Goal: Find specific page/section: Find specific page/section

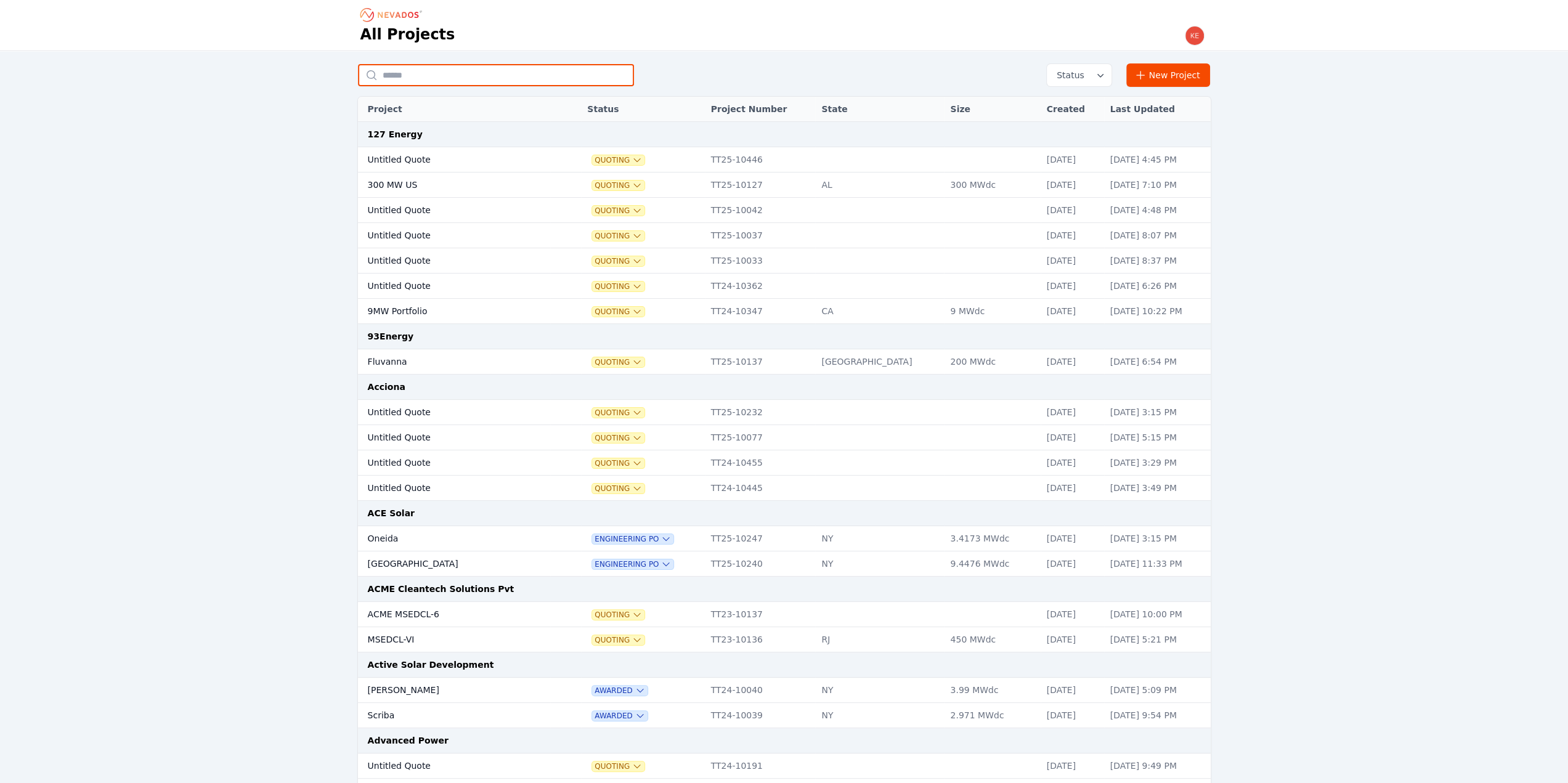
drag, startPoint x: 0, startPoint y: 0, endPoint x: 456, endPoint y: 81, distance: 463.1
click at [456, 81] on input "text" at bounding box center [496, 75] width 276 height 22
type input "*******"
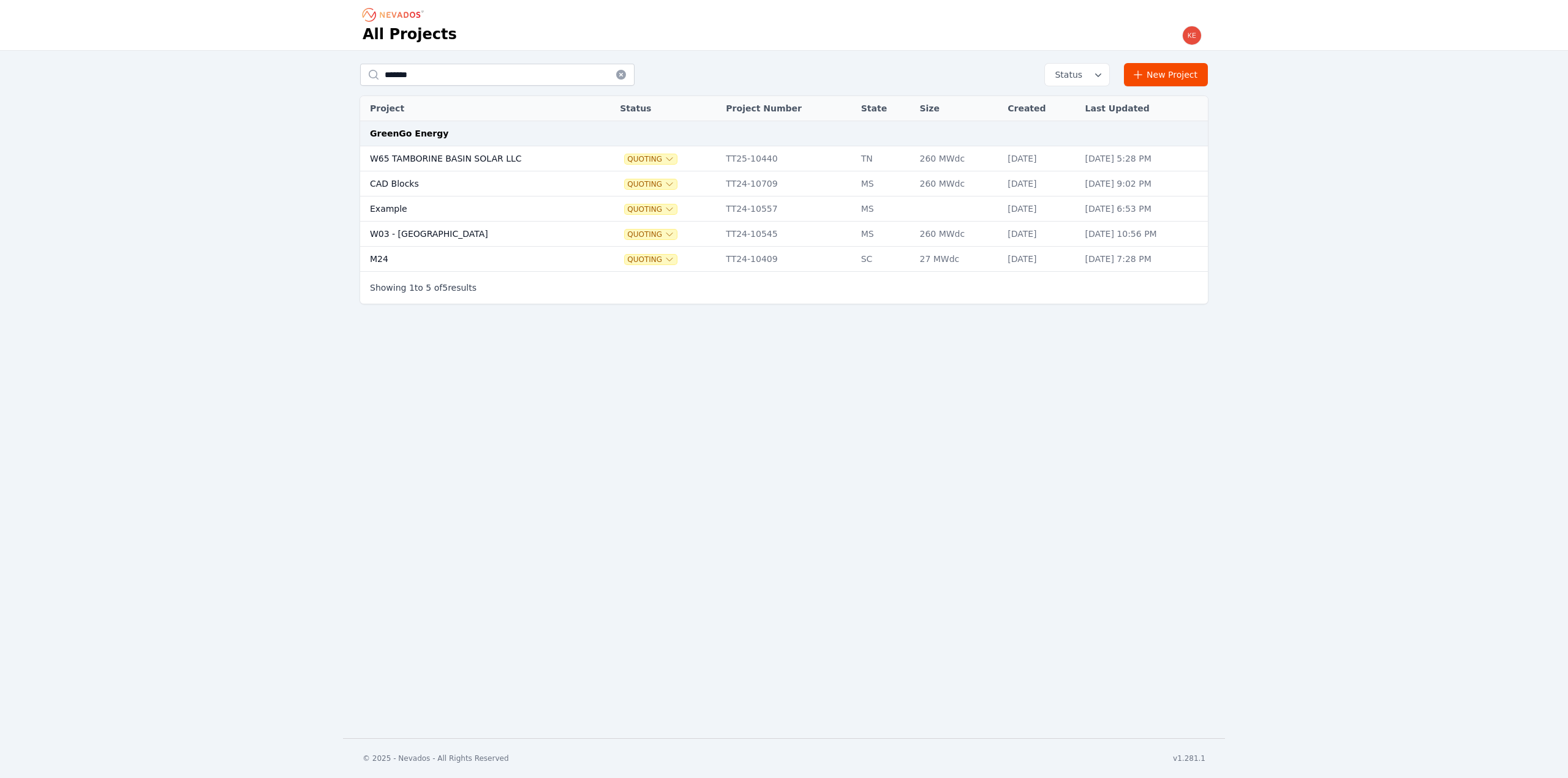
click at [463, 159] on td "W65 TAMBORINE BASIN SOLAR LLC" at bounding box center [477, 158] width 235 height 25
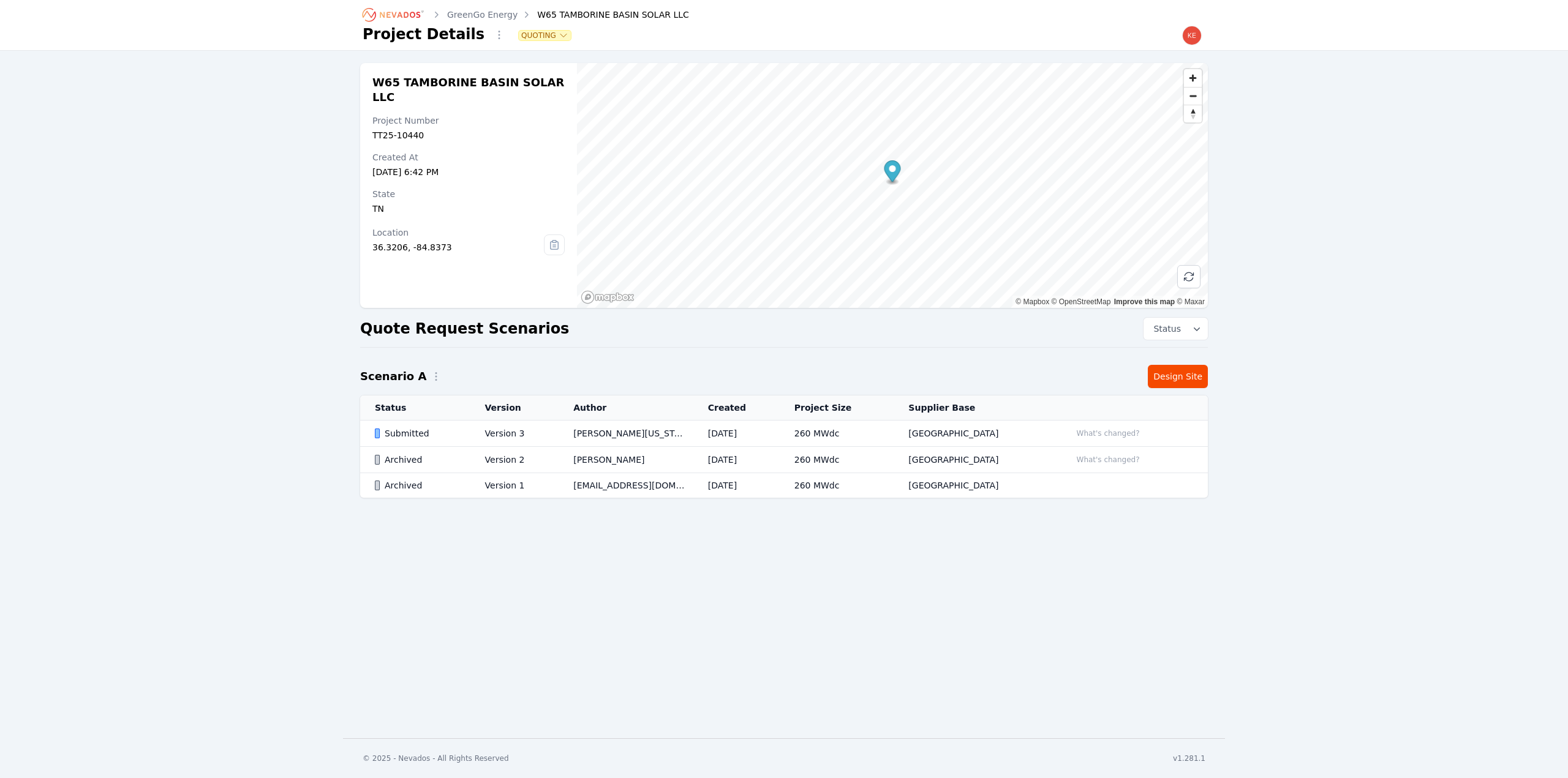
click at [554, 235] on icon at bounding box center [554, 244] width 20 height 20
click at [212, 169] on div "W65 TAMBORINE BASIN SOLAR LLC Project Number TT25-10440 Created At Sep 18, 2025…" at bounding box center [784, 287] width 1568 height 472
click at [559, 433] on td "Version 3" at bounding box center [515, 433] width 89 height 26
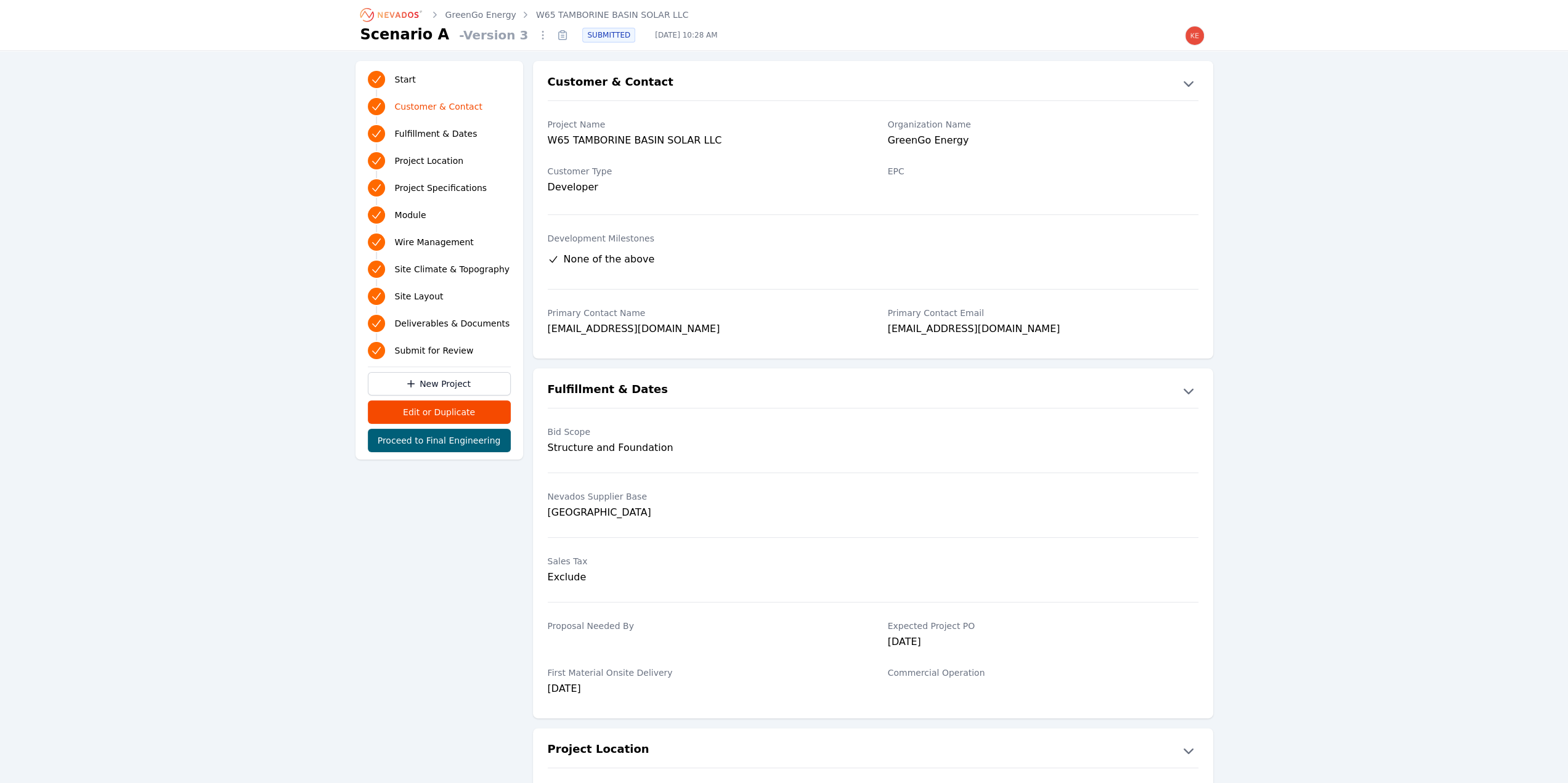
click at [485, 19] on link "GreenGo Energy" at bounding box center [481, 15] width 71 height 12
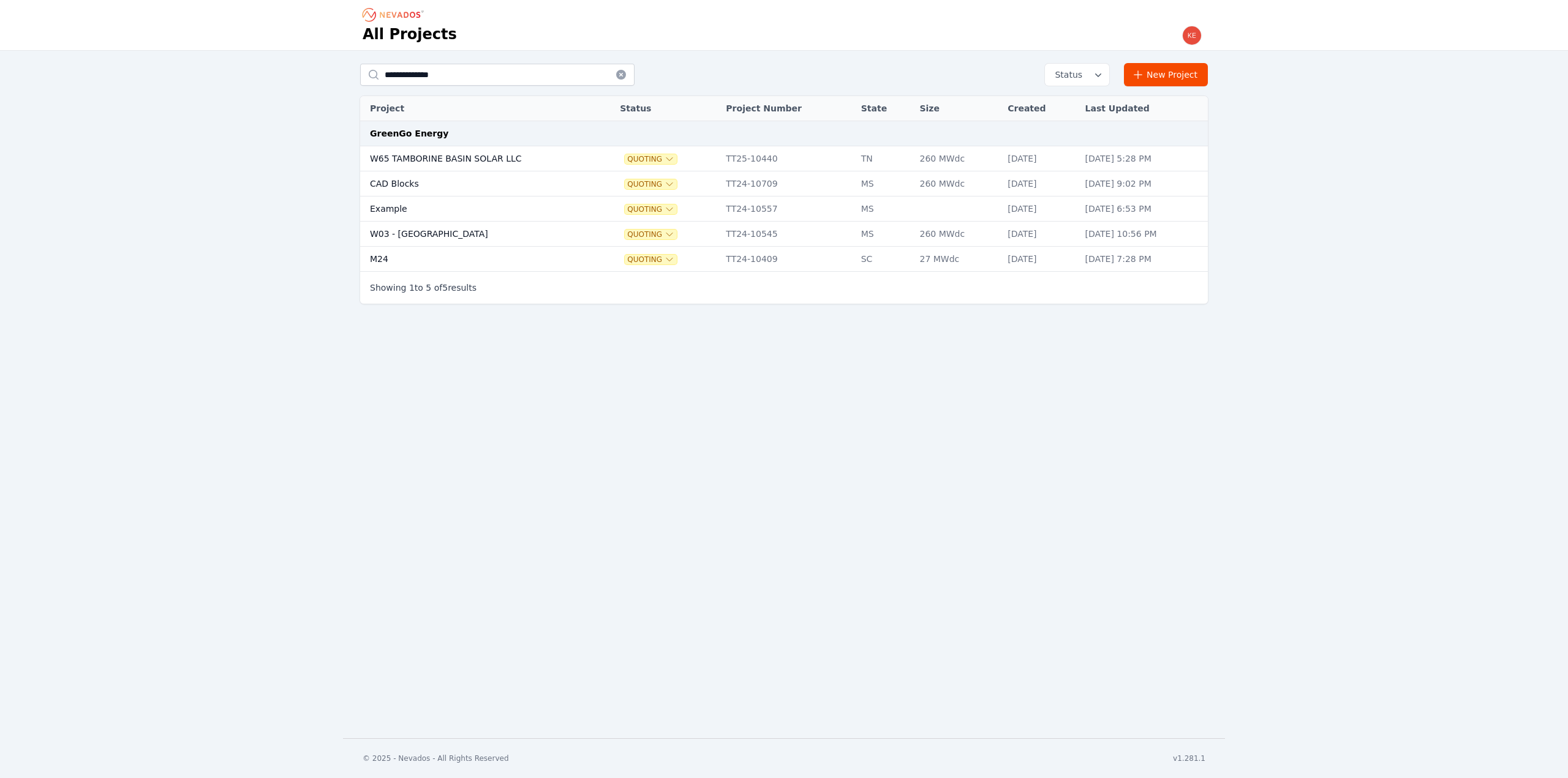
click at [499, 160] on td "W65 TAMBORINE BASIN SOLAR LLC" at bounding box center [477, 158] width 235 height 25
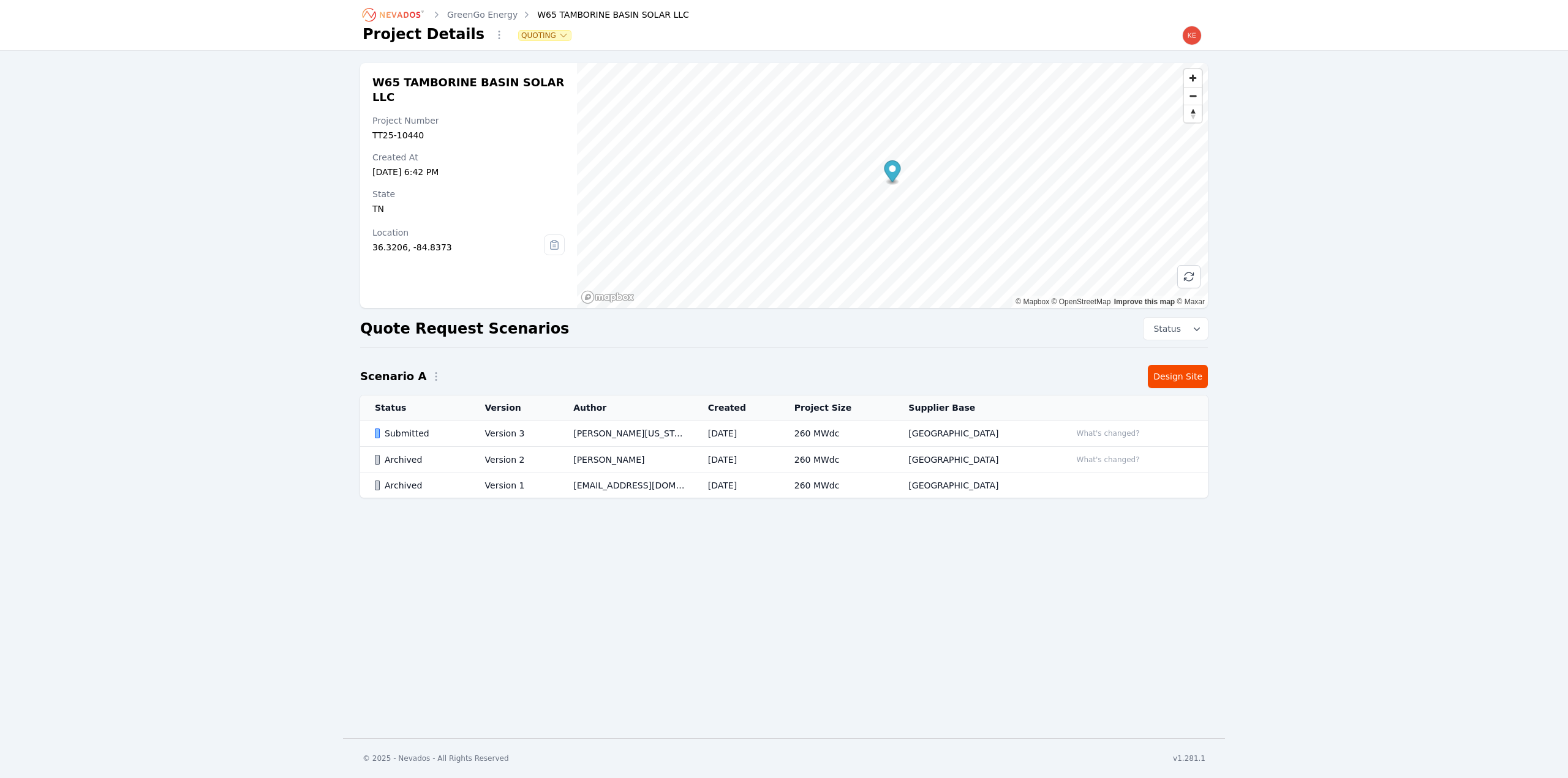
click at [408, 15] on icon "Breadcrumb" at bounding box center [400, 14] width 40 height 6
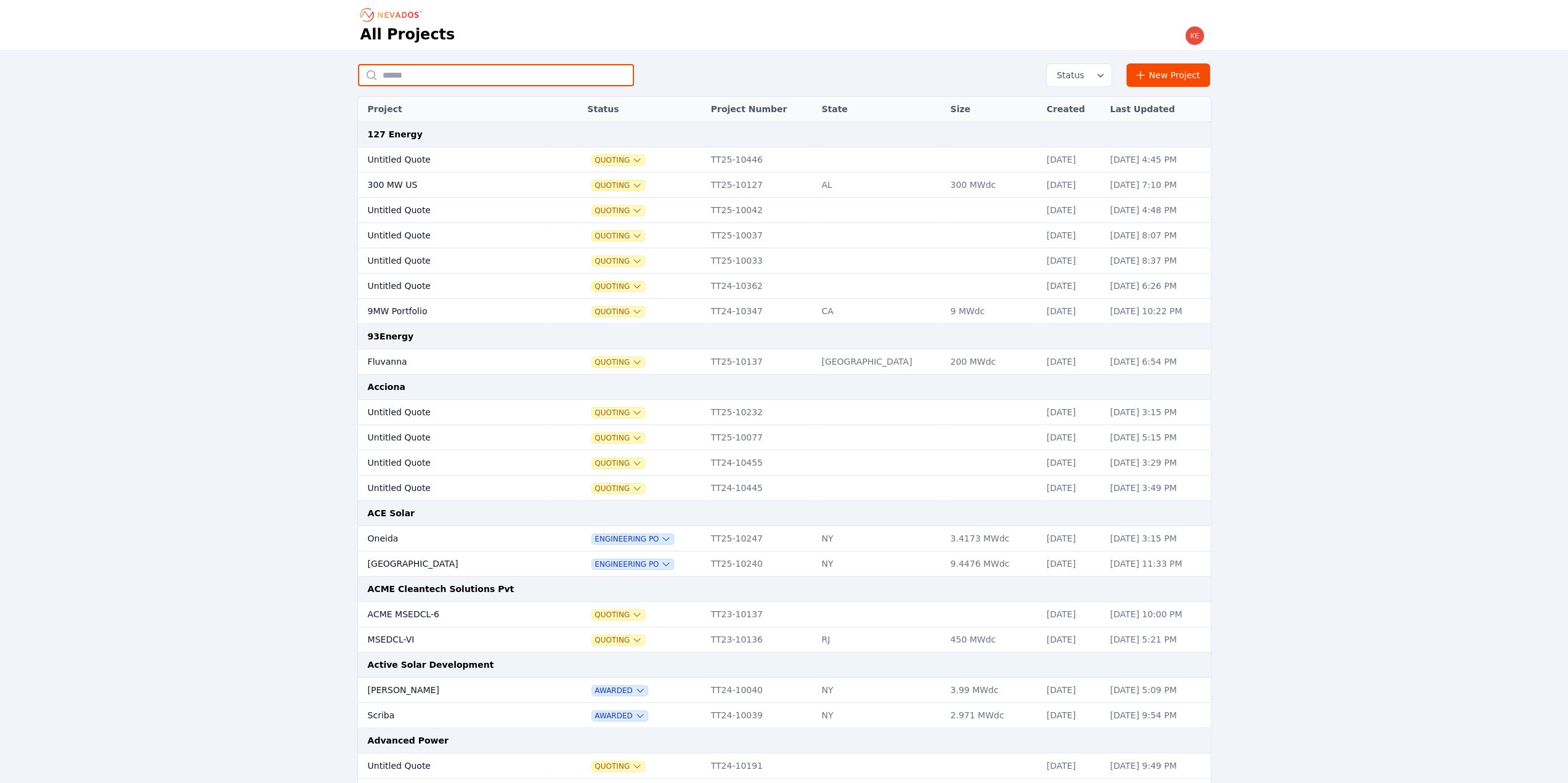
click at [430, 68] on input "text" at bounding box center [496, 75] width 276 height 22
type input "**********"
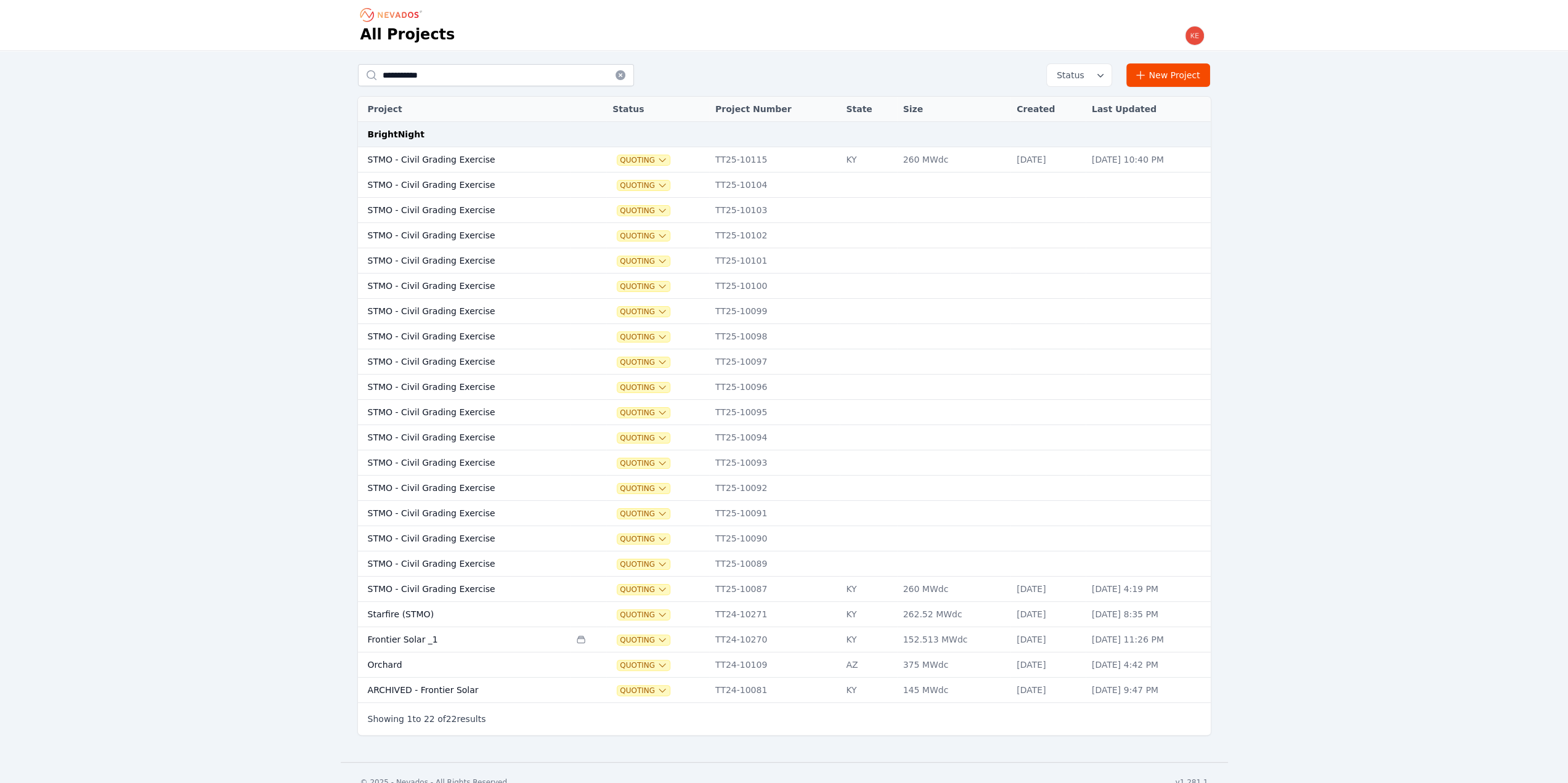
click at [546, 158] on td "STMO - Civil Grading Exercise" at bounding box center [464, 159] width 213 height 25
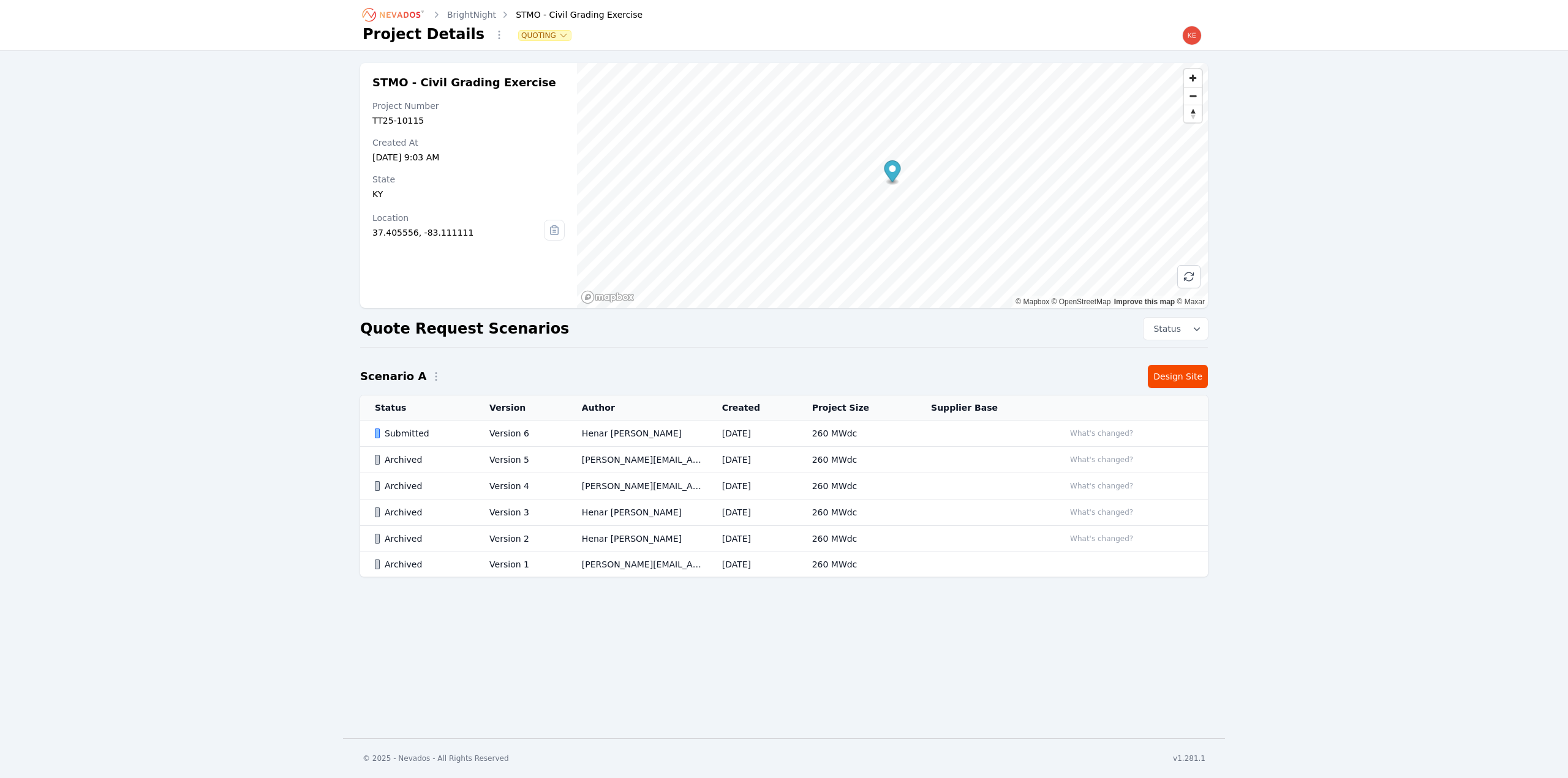
click at [547, 431] on td "Version 6" at bounding box center [520, 433] width 92 height 26
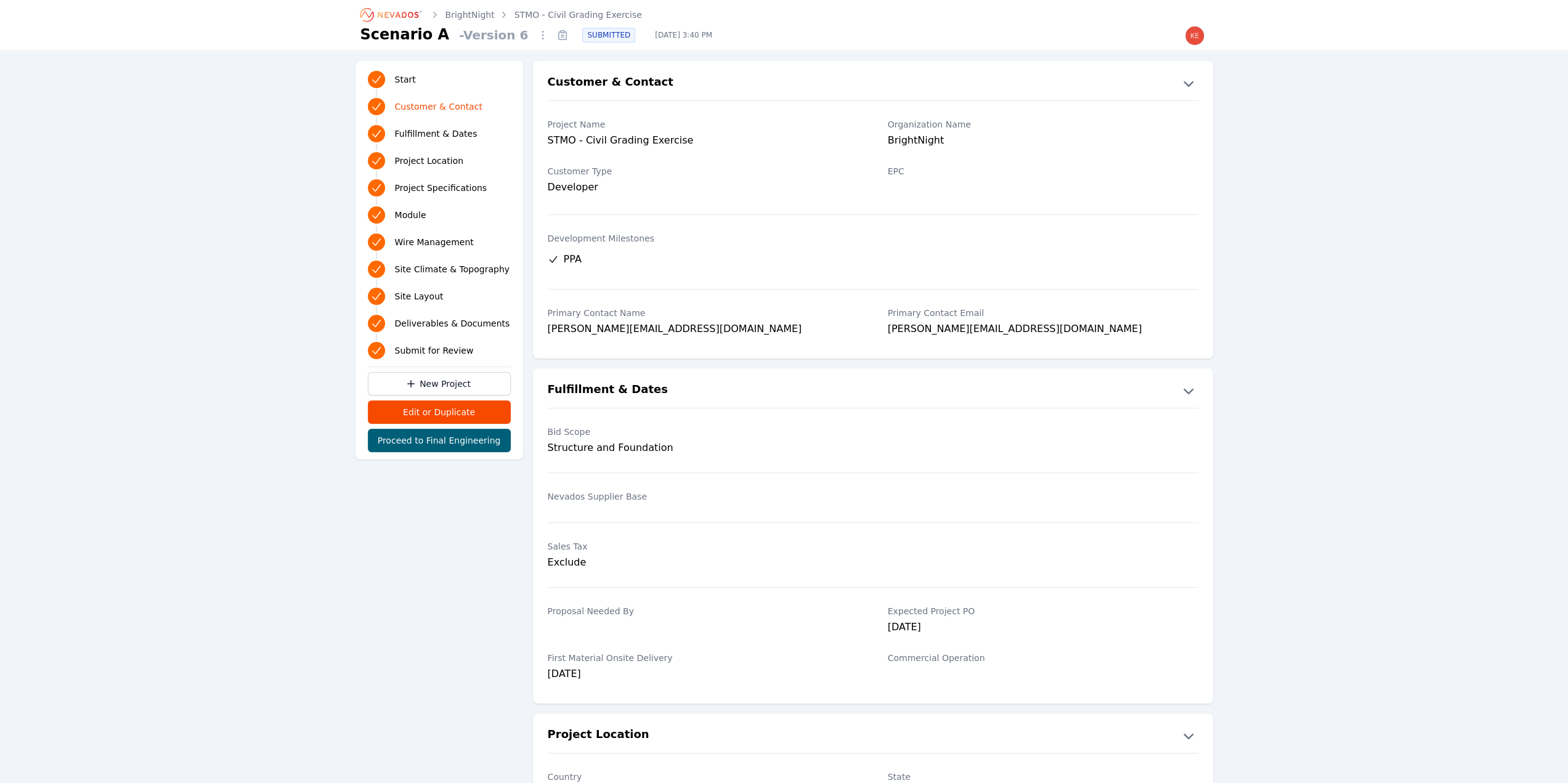
click at [467, 17] on link "BrightNight" at bounding box center [470, 15] width 49 height 12
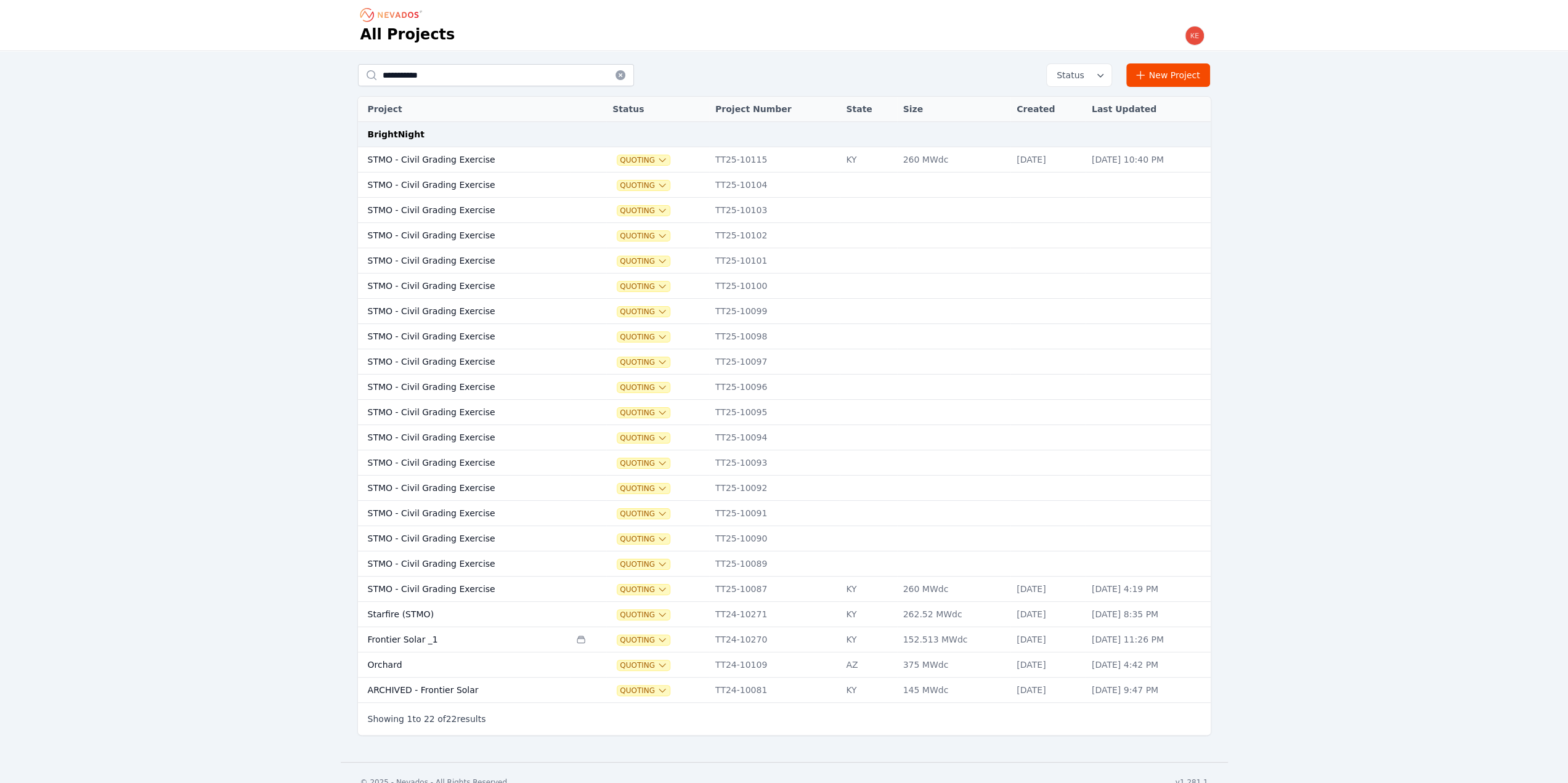
scroll to position [13, 0]
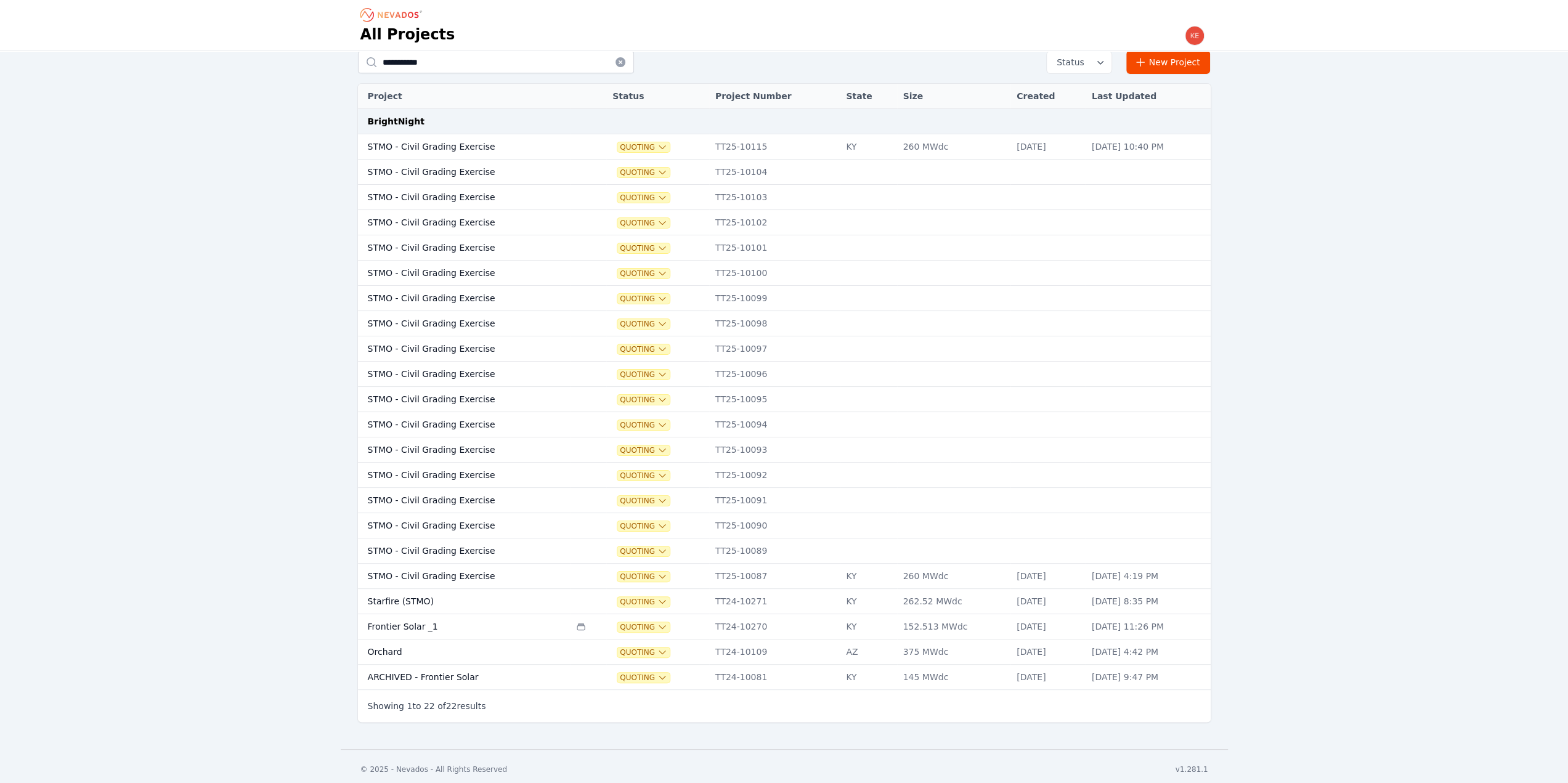
click at [840, 173] on td at bounding box center [868, 172] width 57 height 25
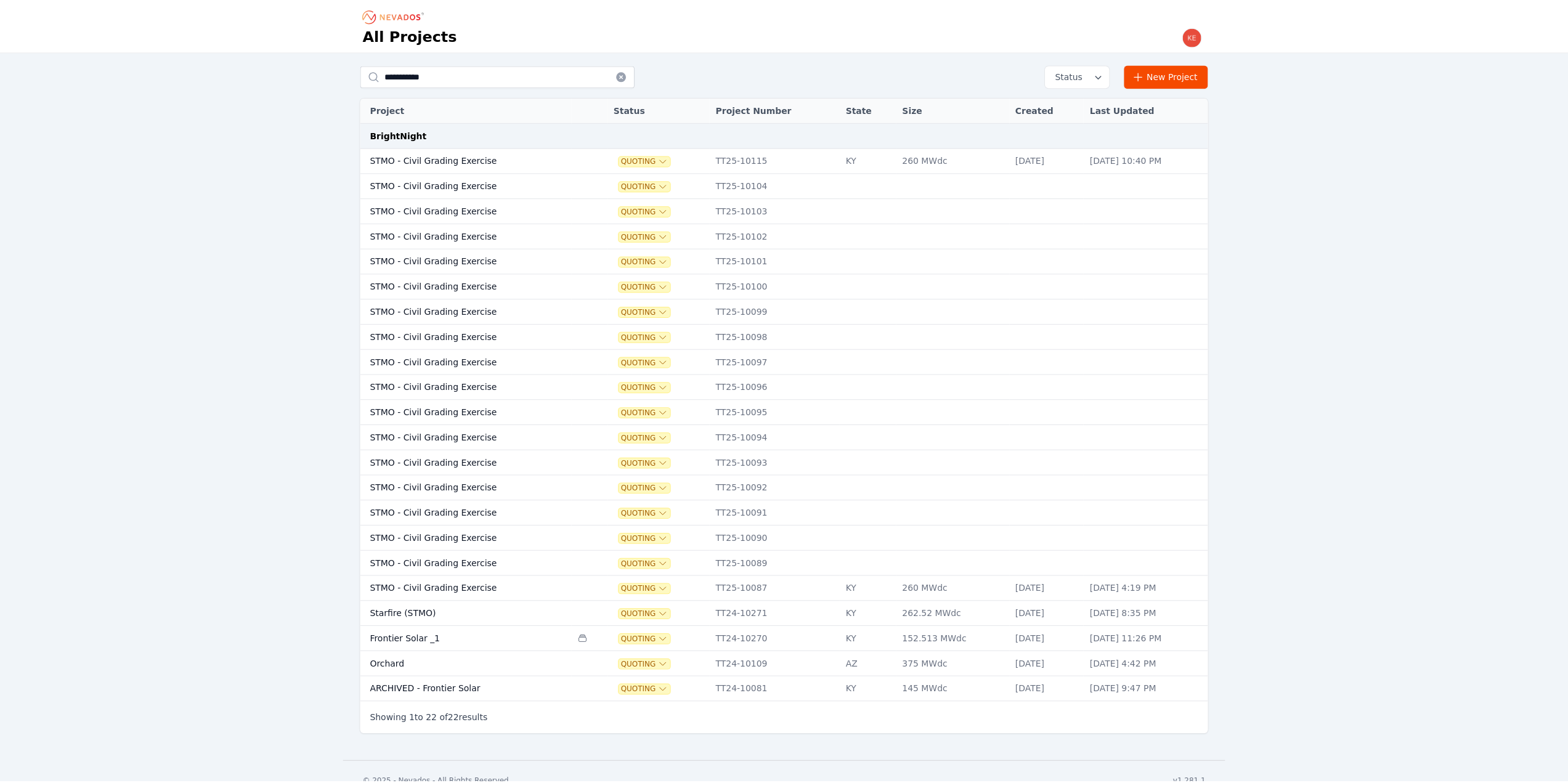
scroll to position [13, 0]
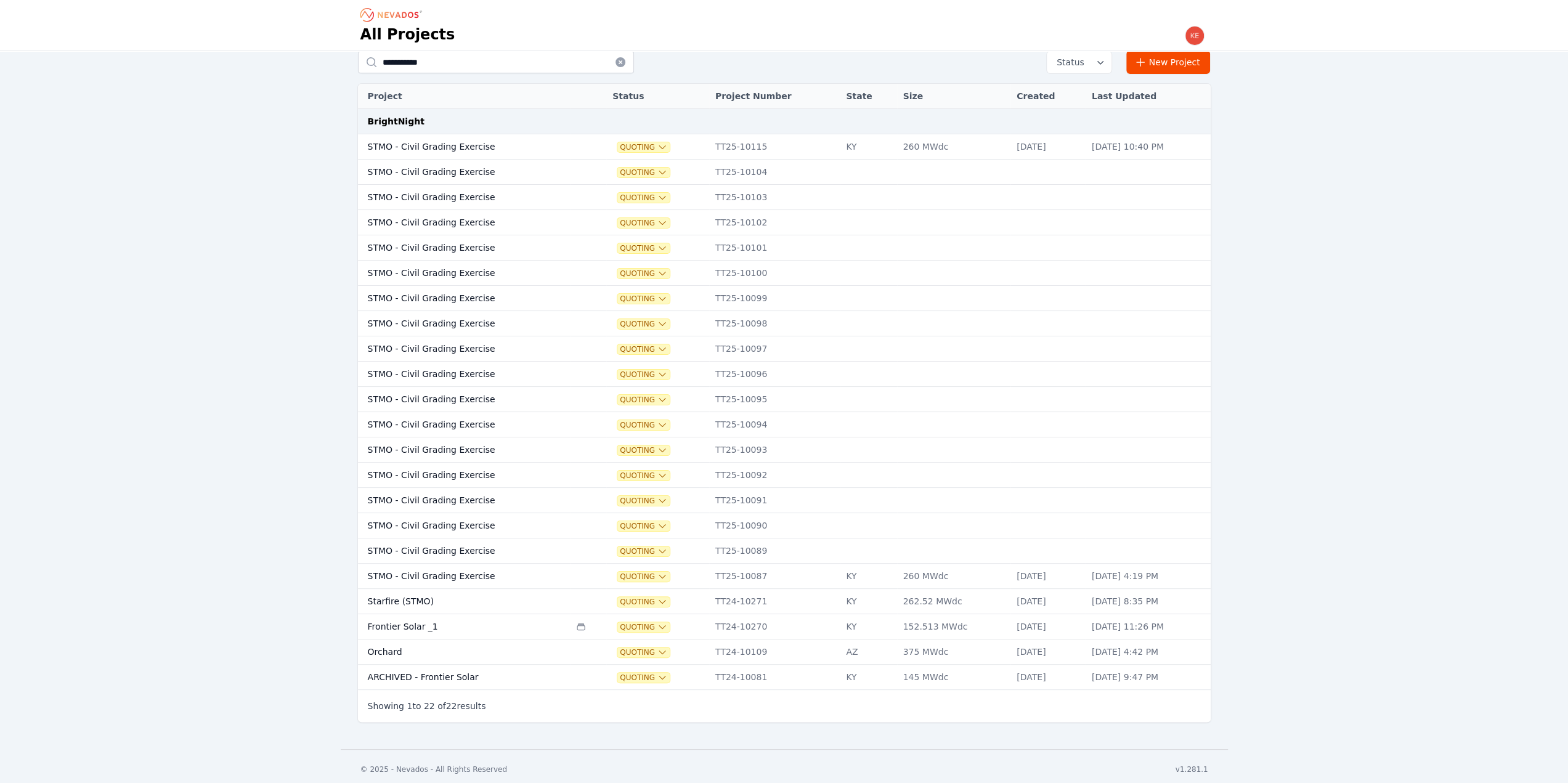
click at [840, 597] on td "KY" at bounding box center [868, 601] width 57 height 25
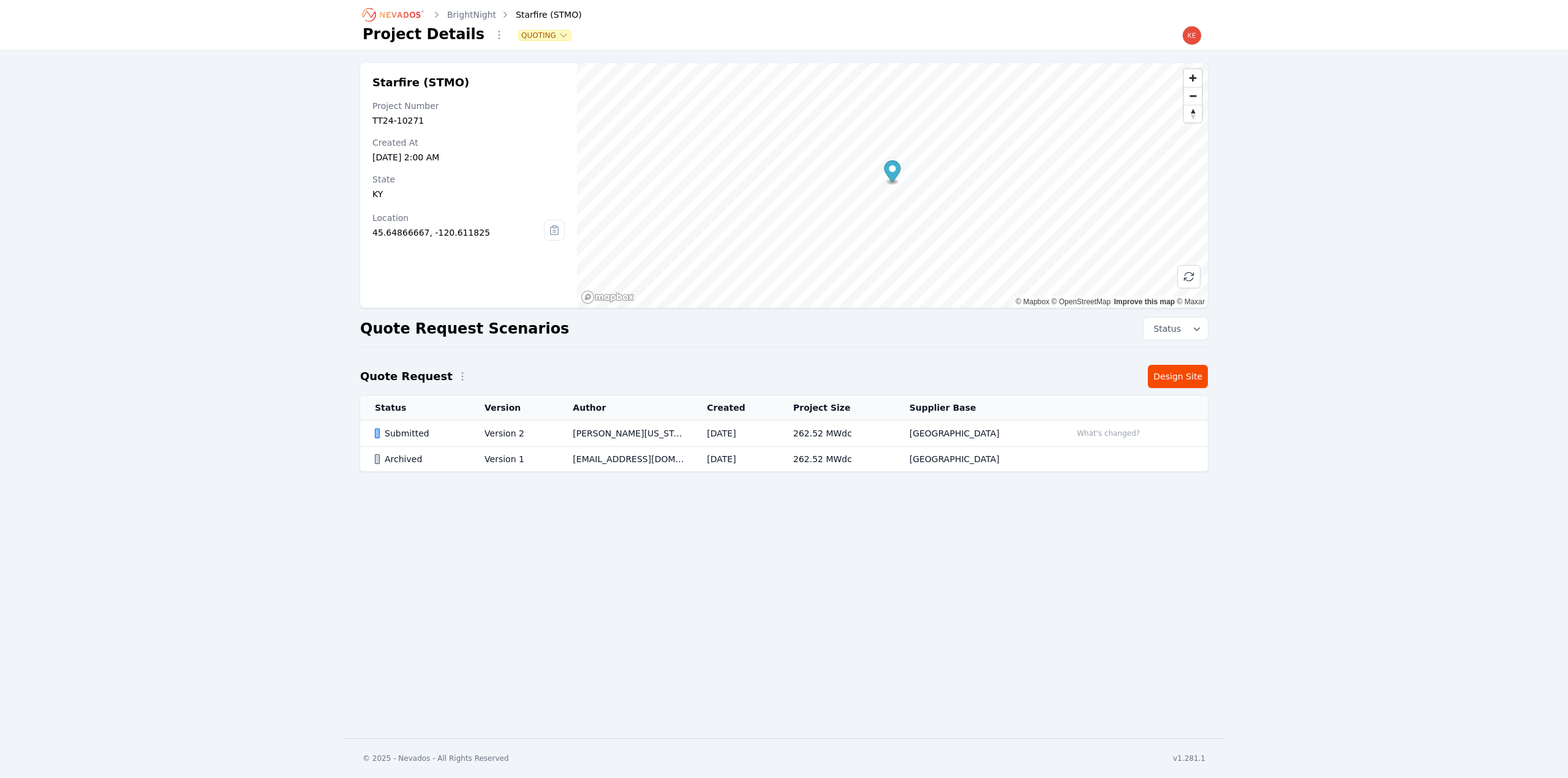
click at [539, 434] on td "Version 2" at bounding box center [514, 433] width 88 height 26
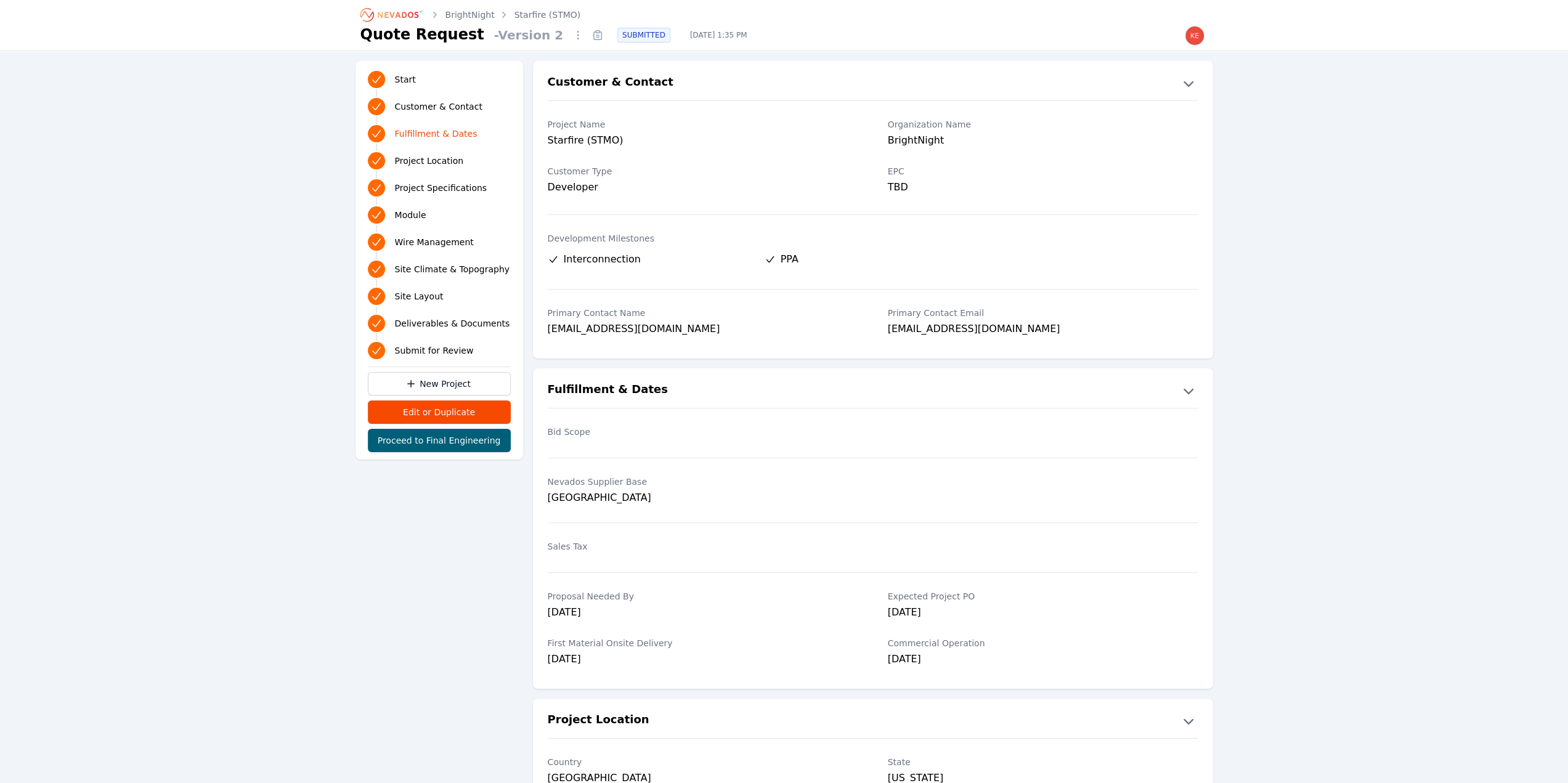
click at [393, 10] on icon "Breadcrumb" at bounding box center [392, 14] width 68 height 20
